Goal: Task Accomplishment & Management: Manage account settings

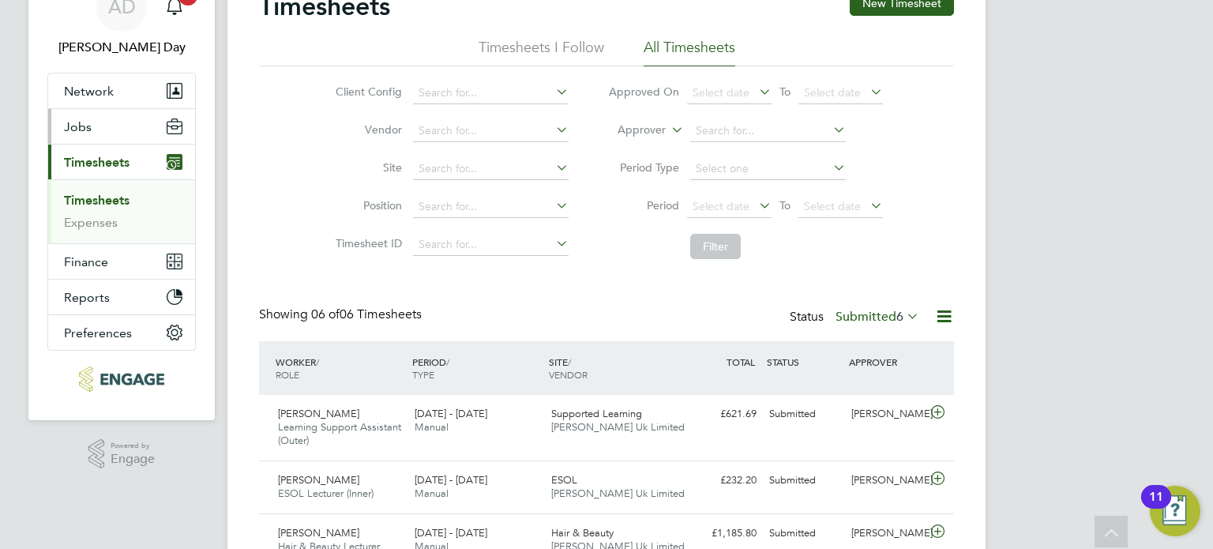
click at [84, 130] on span "Jobs" at bounding box center [78, 126] width 28 height 15
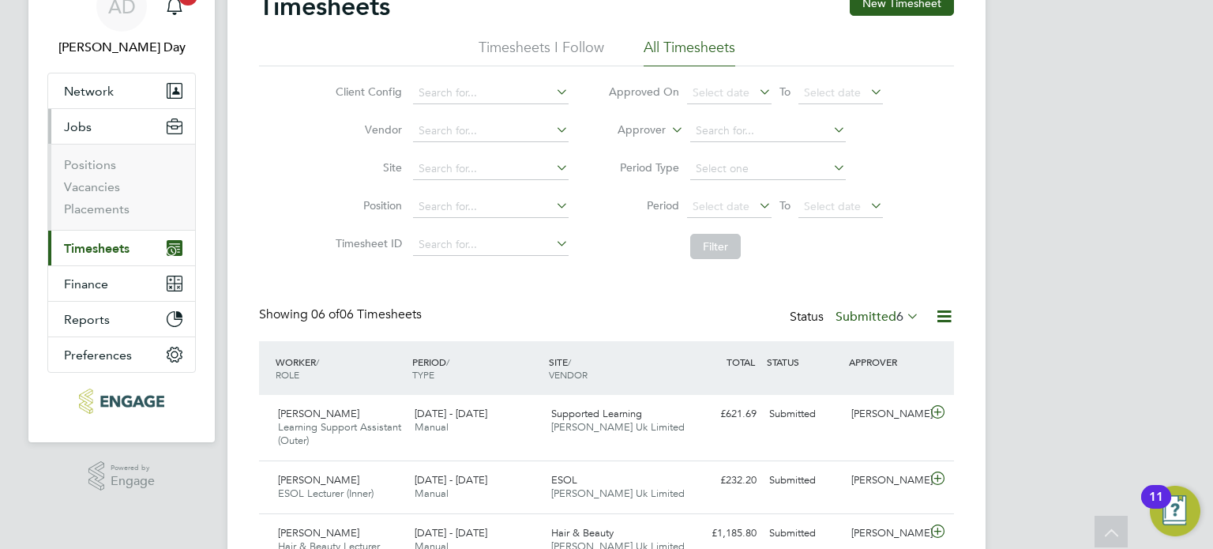
click at [118, 189] on li "Vacancies" at bounding box center [123, 190] width 118 height 22
click at [100, 187] on link "Vacancies" at bounding box center [92, 186] width 56 height 15
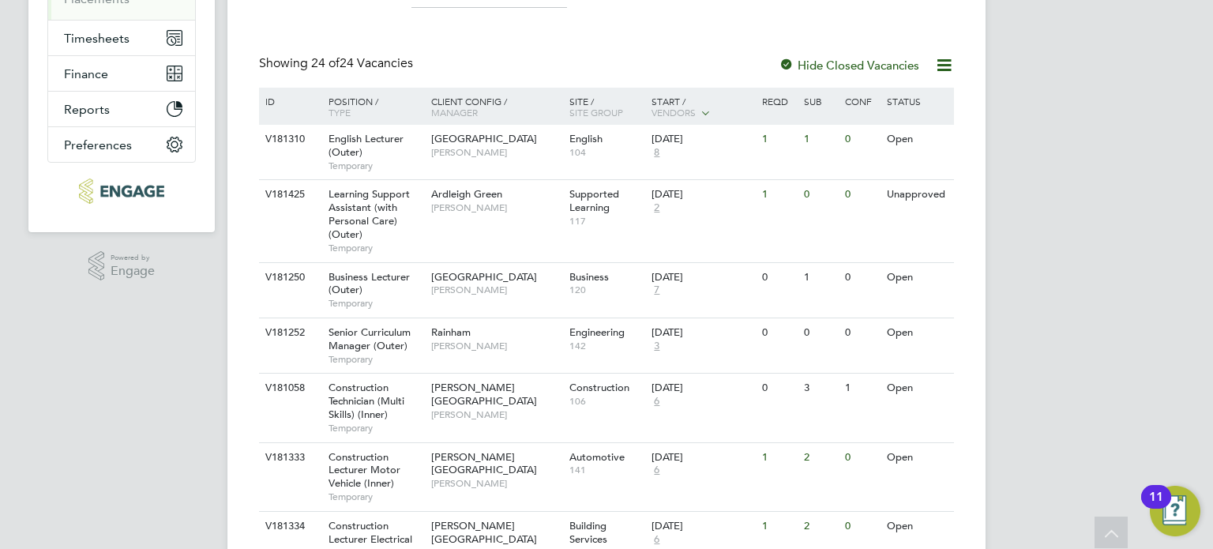
scroll to position [404, 0]
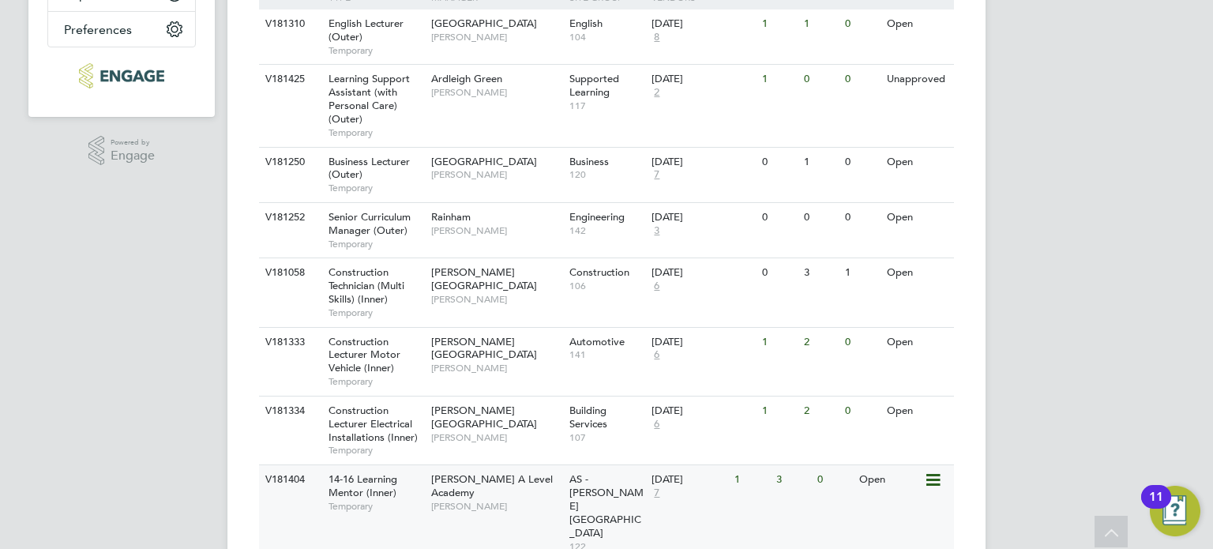
click at [527, 480] on span "[PERSON_NAME] A Level Academy" at bounding box center [492, 485] width 122 height 27
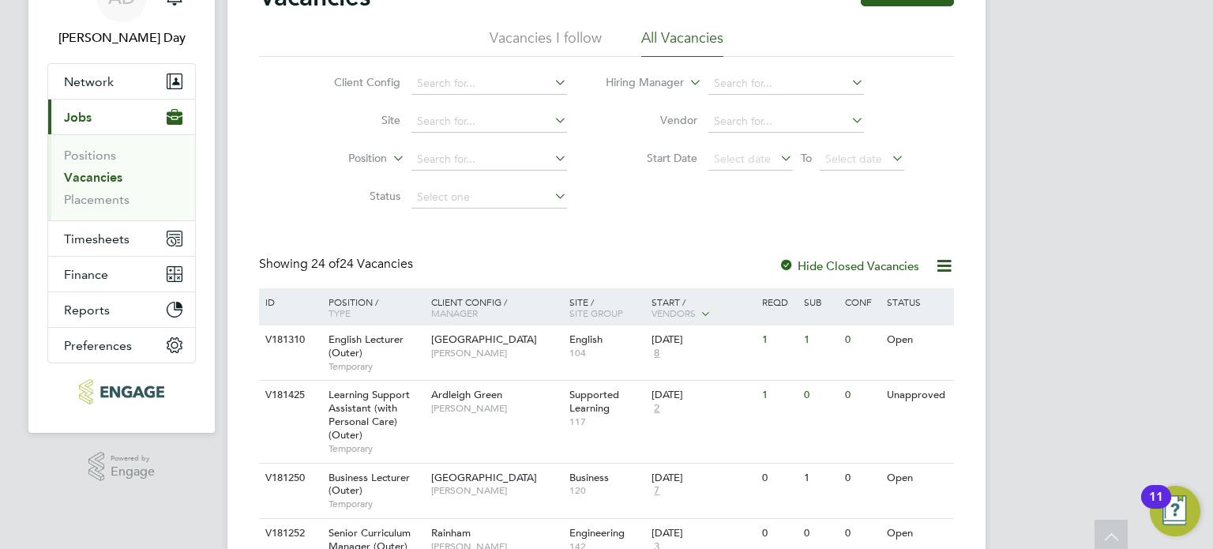
scroll to position [42, 0]
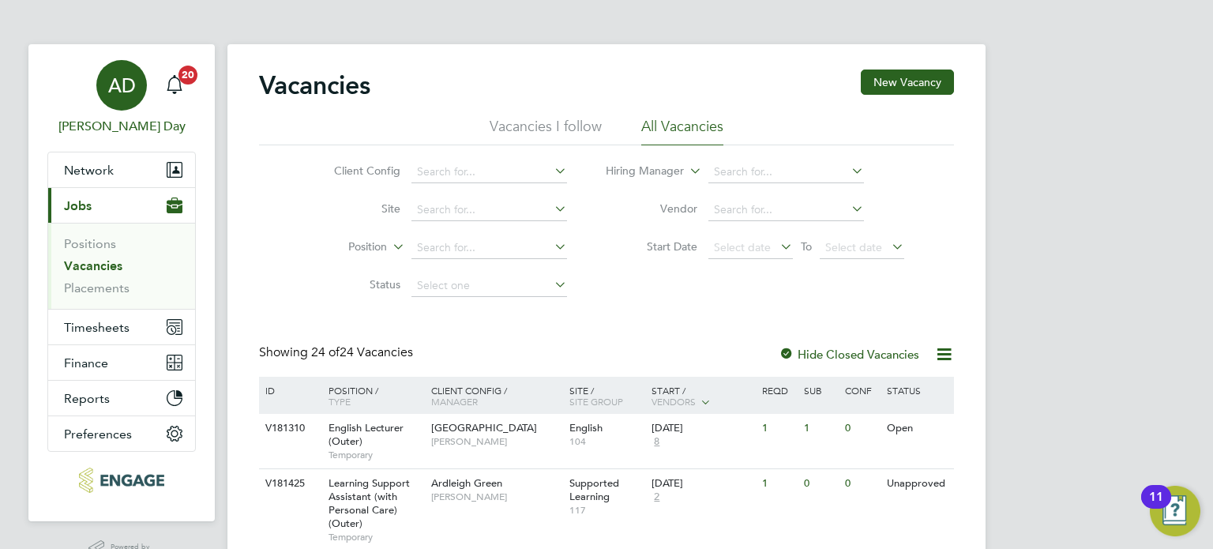
click at [101, 91] on div "AD" at bounding box center [121, 85] width 51 height 51
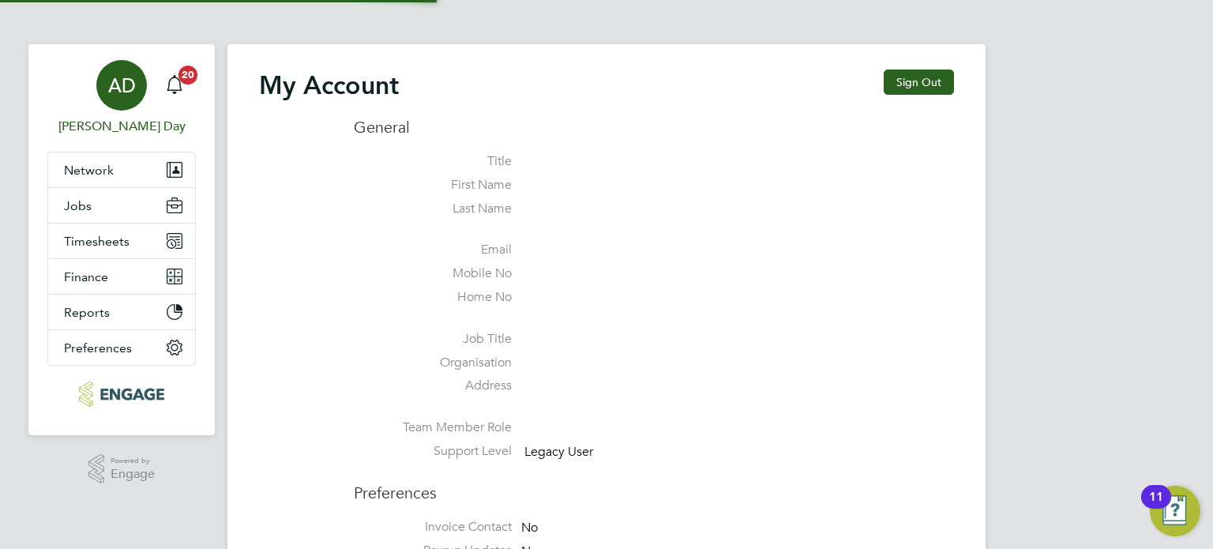
type input "amie.day@morganhunt.com"
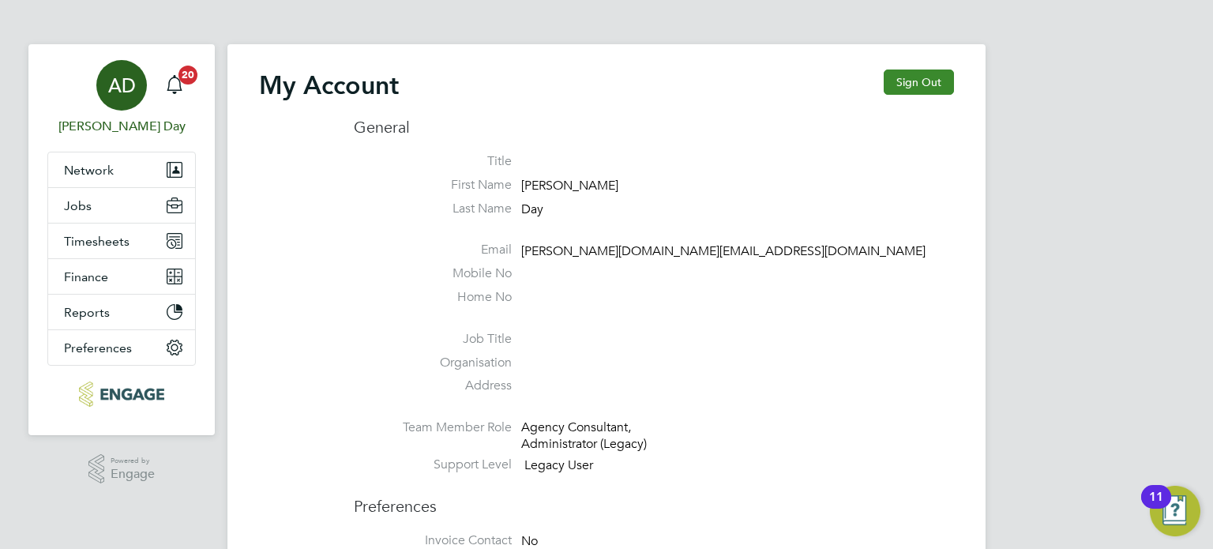
click at [908, 91] on button "Sign Out" at bounding box center [919, 82] width 70 height 25
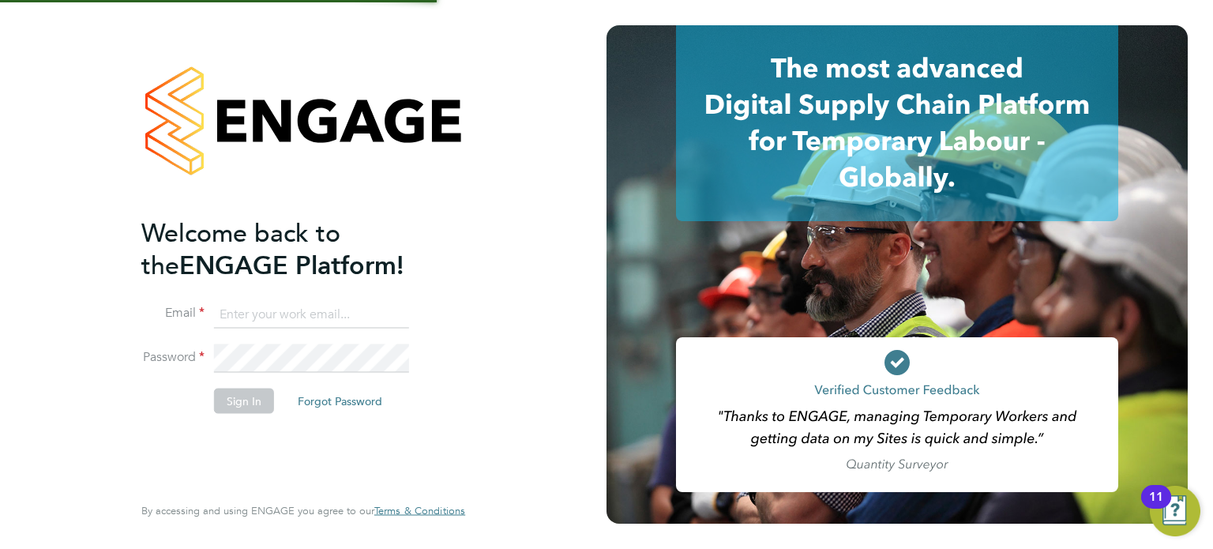
type input "amie.day@morganhunt.com"
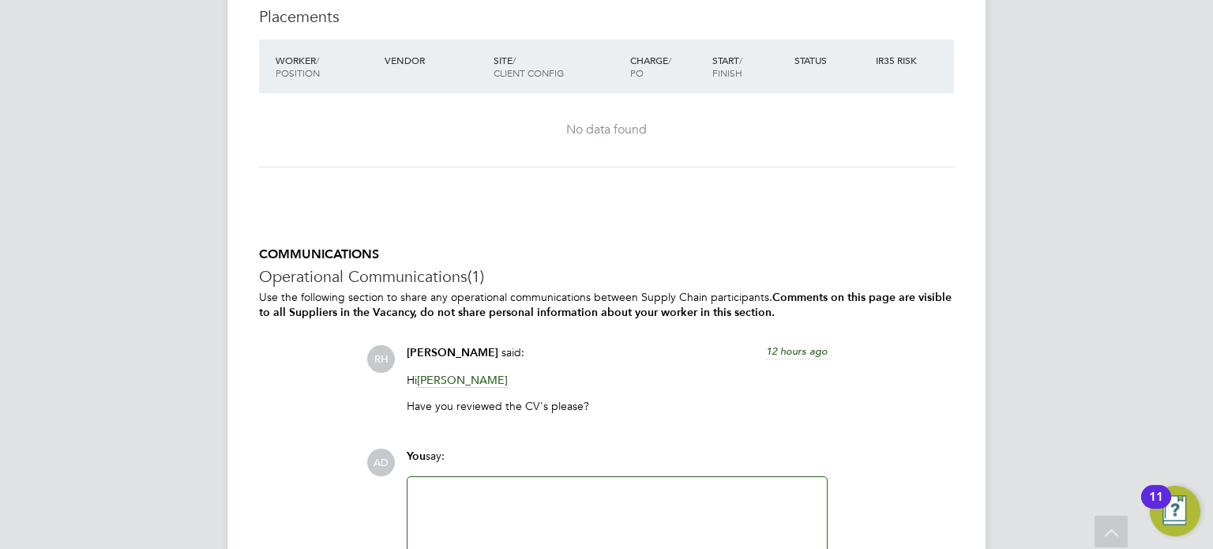
scroll to position [3052, 0]
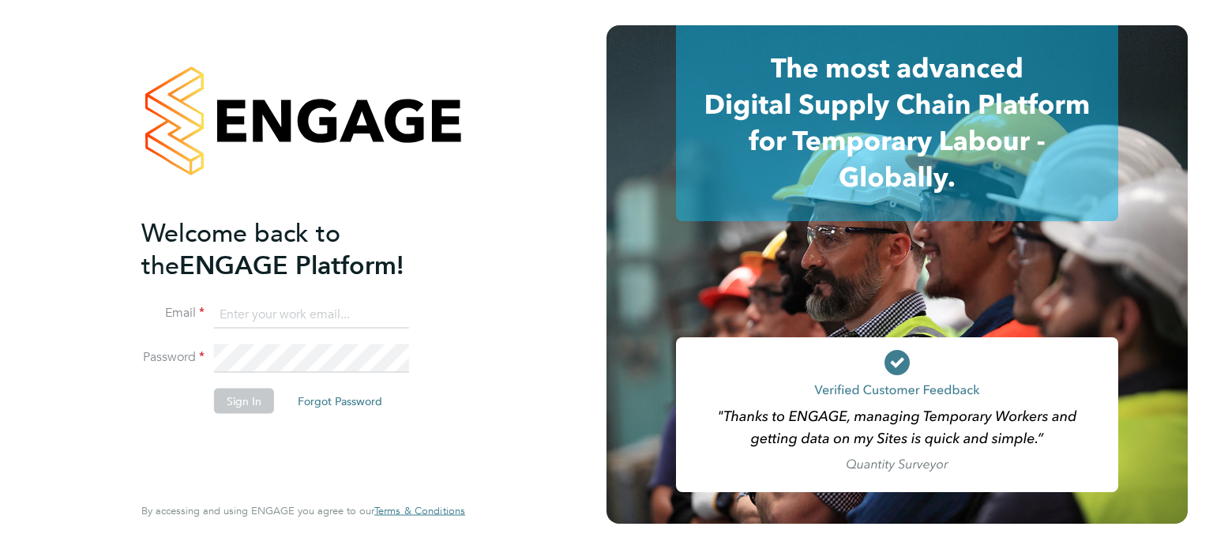
type input "[PERSON_NAME][DOMAIN_NAME][EMAIL_ADDRESS][DOMAIN_NAME]"
click at [235, 408] on button "Sign In" at bounding box center [244, 400] width 60 height 25
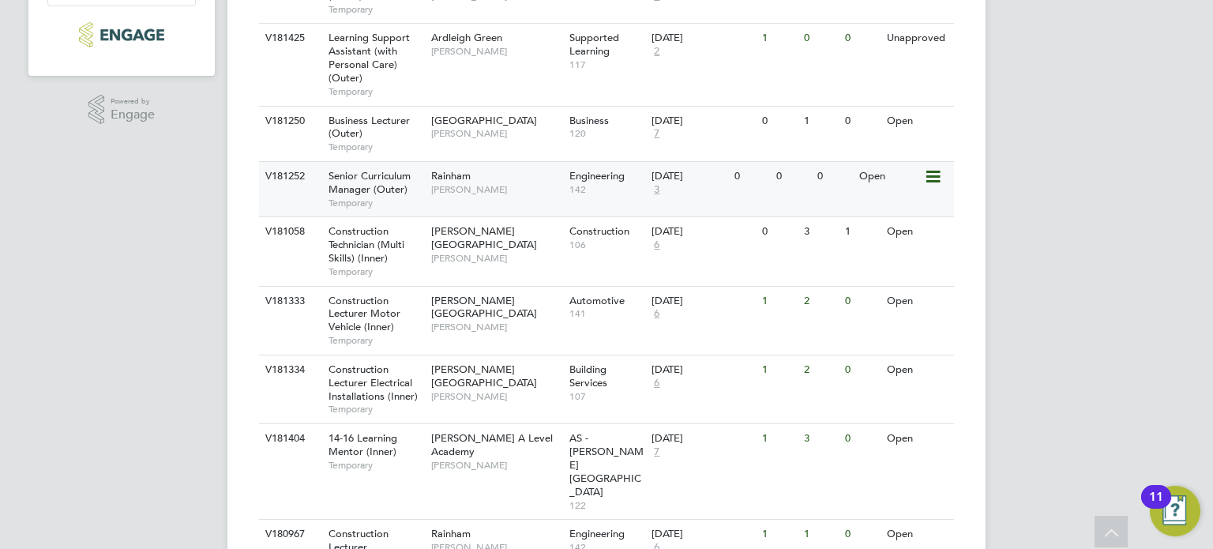
scroll to position [512, 0]
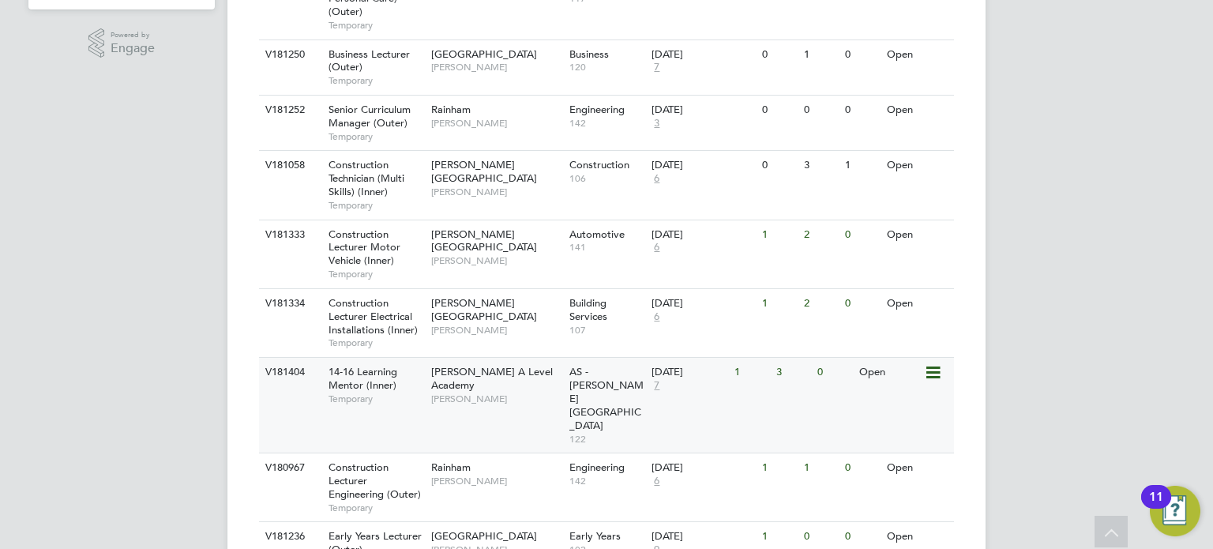
click at [566, 386] on div "AS - Attlee Academy 122" at bounding box center [607, 405] width 83 height 95
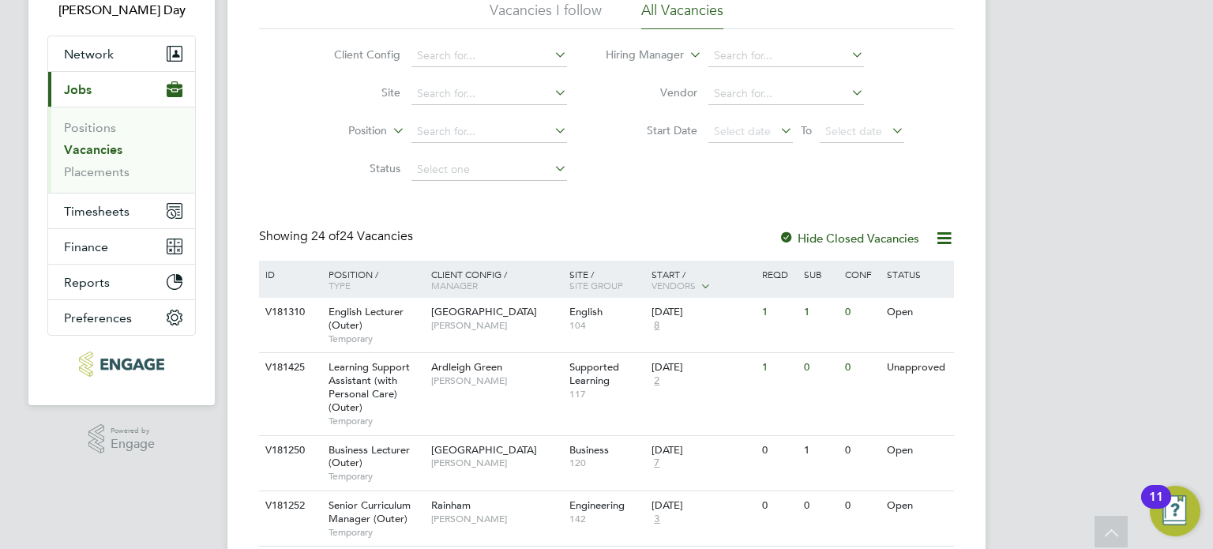
scroll to position [0, 0]
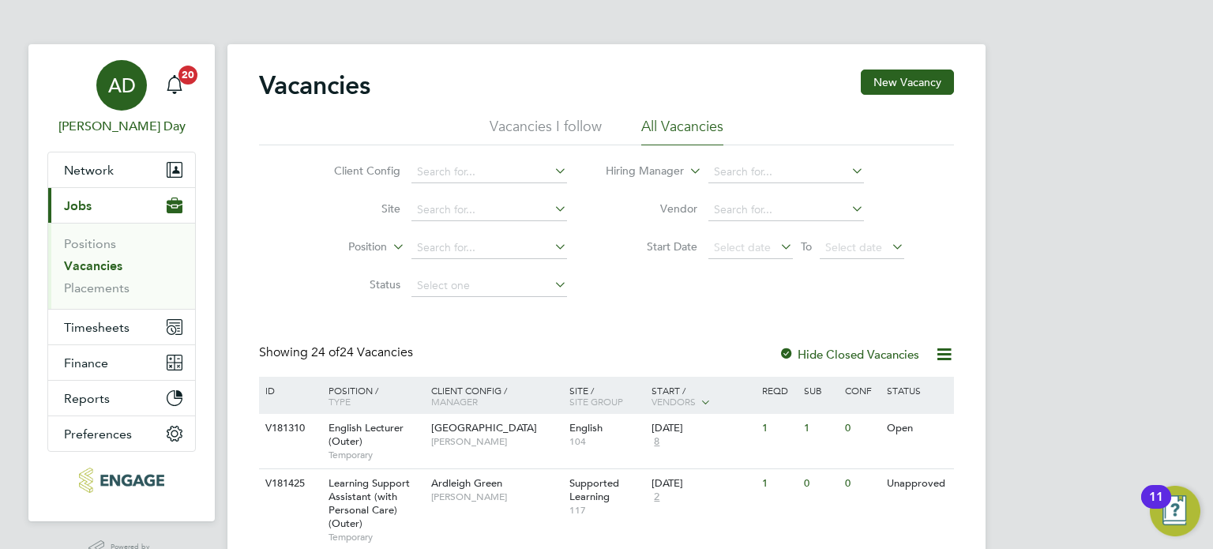
click at [108, 99] on div "AD" at bounding box center [121, 85] width 51 height 51
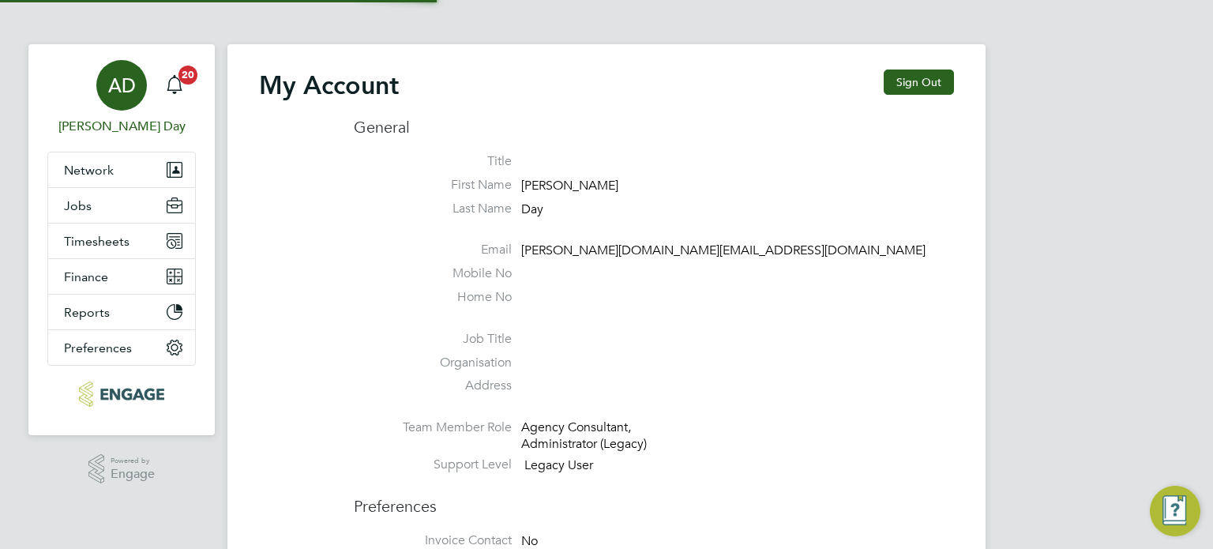
type input "[PERSON_NAME][DOMAIN_NAME][EMAIL_ADDRESS][DOMAIN_NAME]"
click at [916, 81] on button "Sign Out" at bounding box center [919, 82] width 70 height 25
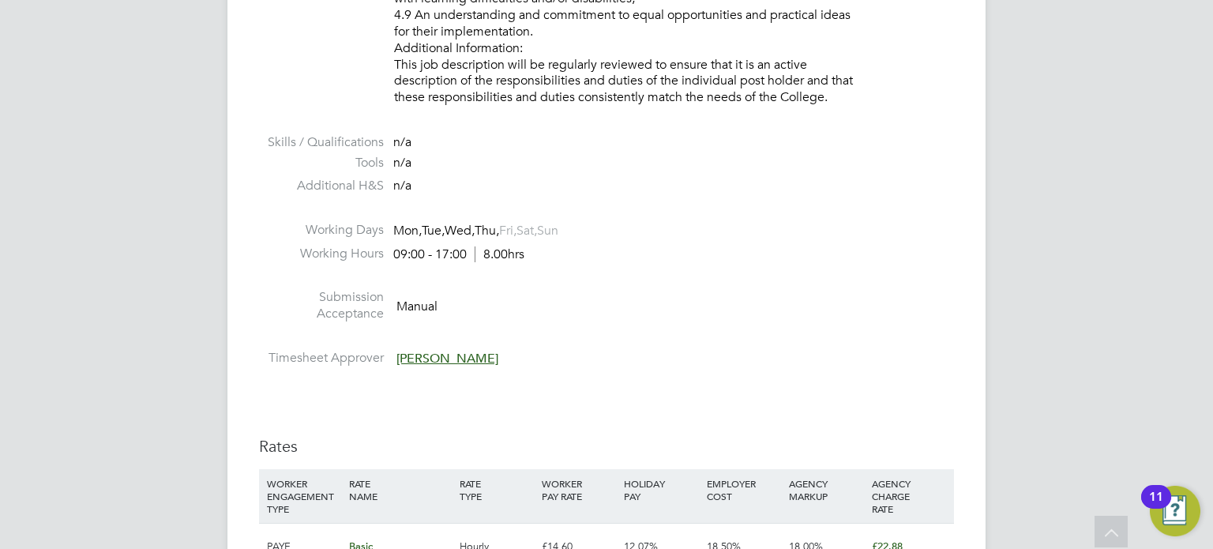
scroll to position [2054, 0]
